Goal: Information Seeking & Learning: Understand process/instructions

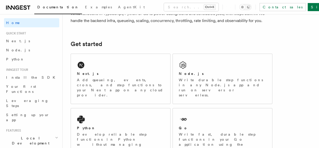
scroll to position [21, 0]
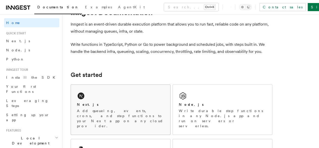
click at [111, 106] on div "Next.js Add queueing, events, crons, and step functions to your Next app on any…" at bounding box center [120, 110] width 99 height 50
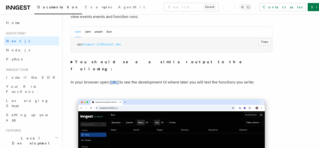
scroll to position [379, 0]
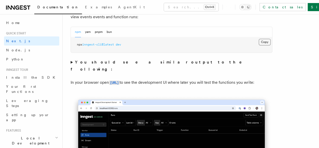
click at [259, 45] on button "Copy Copied" at bounding box center [265, 42] width 12 height 7
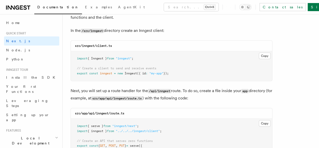
scroll to position [643, 0]
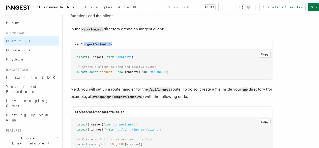
drag, startPoint x: 113, startPoint y: 39, endPoint x: 83, endPoint y: 36, distance: 30.1
click at [83, 39] on div "src/inngest/client.ts" at bounding box center [171, 44] width 201 height 10
drag, startPoint x: 82, startPoint y: 38, endPoint x: 117, endPoint y: 37, distance: 35.1
click at [117, 39] on div "src/inngest/client.ts" at bounding box center [171, 44] width 201 height 10
copy code "inngest/client.ts"
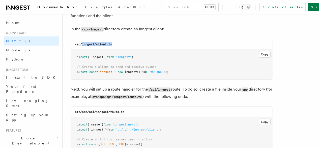
copy code "inngest/client.ts"
click at [259, 51] on button "Copy Copied" at bounding box center [265, 54] width 12 height 7
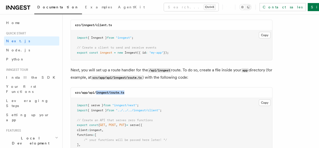
drag, startPoint x: 96, startPoint y: 87, endPoint x: 132, endPoint y: 87, distance: 35.1
click at [132, 87] on div "src/app/api/inngest/route.ts" at bounding box center [171, 92] width 201 height 10
copy code "inngest/route.ts"
click at [259, 99] on button "Copy Copied" at bounding box center [265, 102] width 12 height 7
click at [92, 91] on code "src/app/api/inngest/route.ts" at bounding box center [99, 93] width 49 height 4
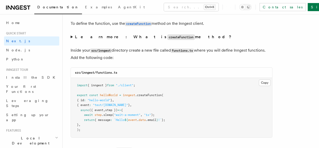
scroll to position [871, 0]
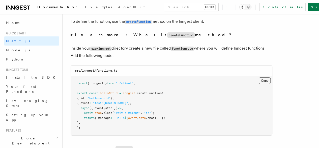
click at [259, 77] on button "Copy Copied" at bounding box center [265, 80] width 12 height 7
drag, startPoint x: 120, startPoint y: 65, endPoint x: 96, endPoint y: 64, distance: 23.8
click at [96, 65] on div "src/inngest/functions.ts" at bounding box center [171, 70] width 201 height 10
copy code "functions.ts"
click at [259, 77] on button "Copy Copied" at bounding box center [265, 80] width 12 height 7
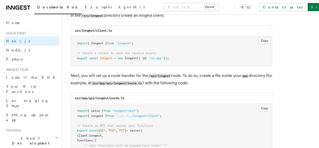
scroll to position [657, 0]
click at [259, 37] on button "Copy Copied" at bounding box center [265, 40] width 12 height 7
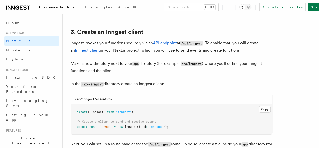
scroll to position [589, 0]
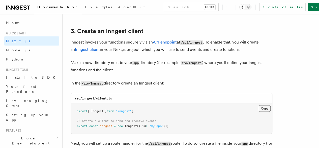
click at [259, 105] on button "Copy Copied" at bounding box center [265, 108] width 12 height 7
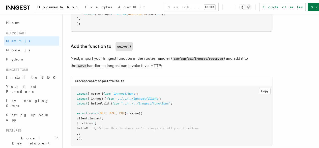
scroll to position [974, 0]
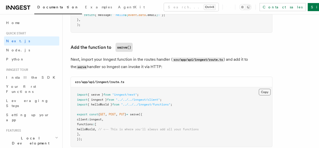
click at [259, 89] on button "Copy Copied" at bounding box center [265, 92] width 12 height 7
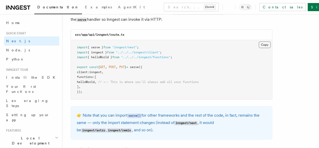
click at [259, 41] on button "Copy Copied" at bounding box center [265, 44] width 12 height 7
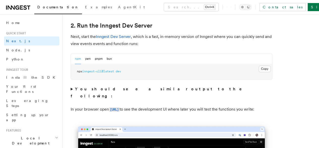
scroll to position [319, 0]
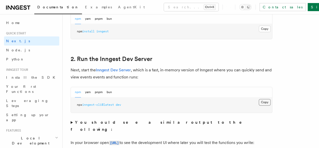
click at [259, 105] on button "Copy Copied" at bounding box center [265, 102] width 12 height 7
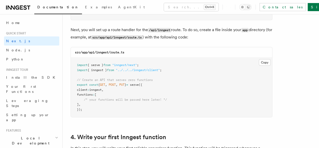
scroll to position [702, 0]
click at [259, 59] on button "Copy Copied" at bounding box center [265, 62] width 12 height 7
